Goal: Task Accomplishment & Management: Manage account settings

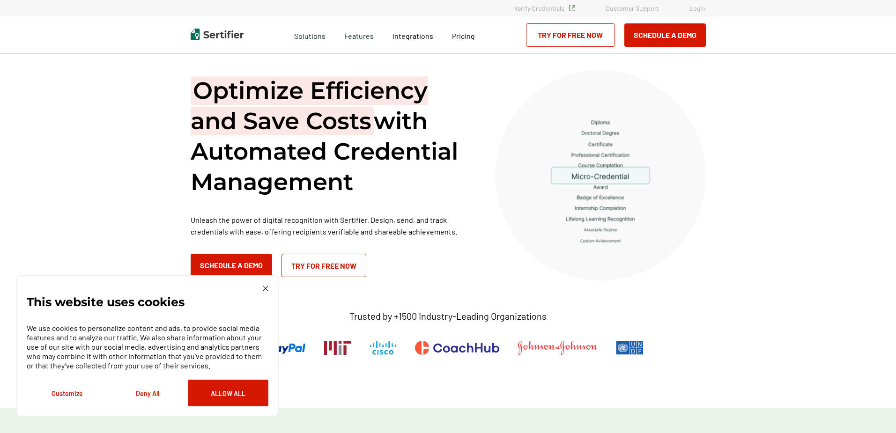
click at [693, 9] on link "Login" at bounding box center [698, 8] width 16 height 8
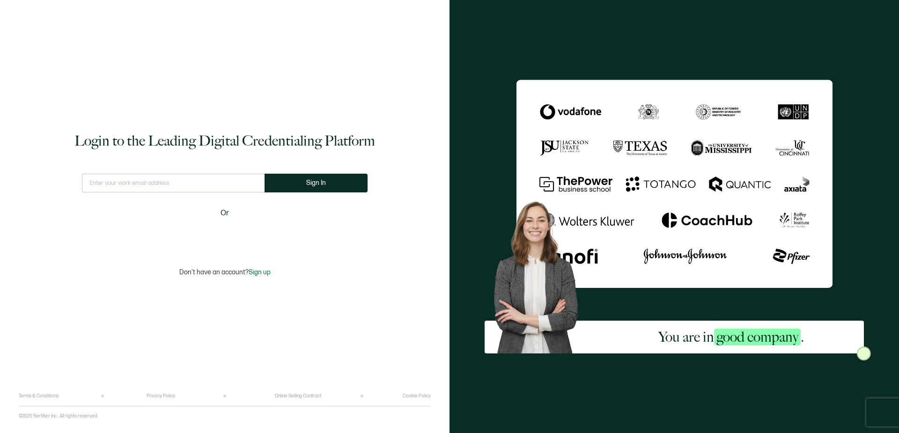
click at [196, 182] on input "text" at bounding box center [173, 183] width 183 height 19
type input "emily@tiptonhealth.com"
click at [298, 187] on button "Sign In" at bounding box center [316, 183] width 103 height 19
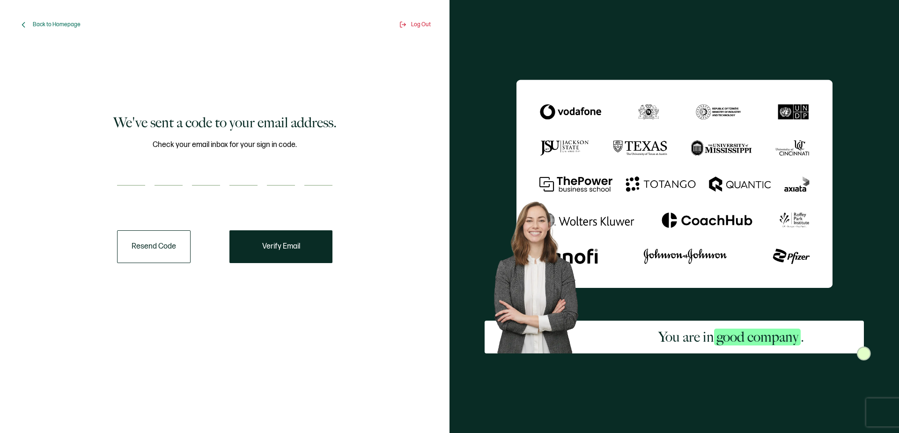
click at [126, 172] on input "number" at bounding box center [131, 176] width 28 height 19
type input "2"
type input "6"
type input "5"
type input "6"
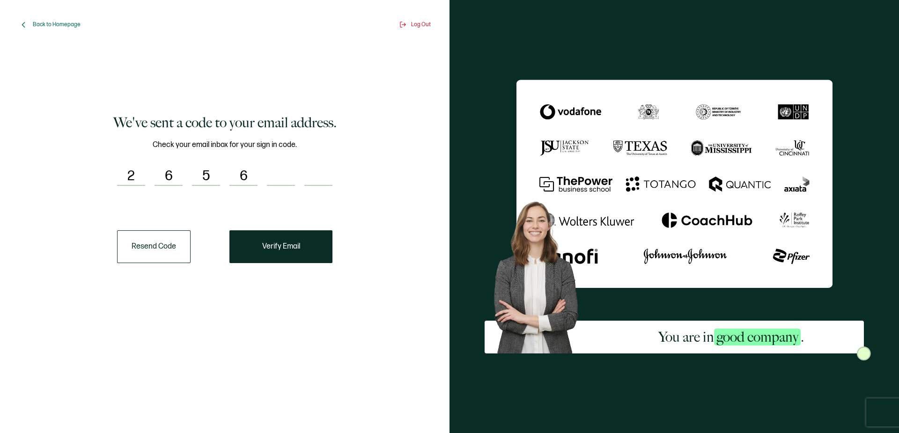
type input "8"
type input "9"
